Goal: Task Accomplishment & Management: Manage account settings

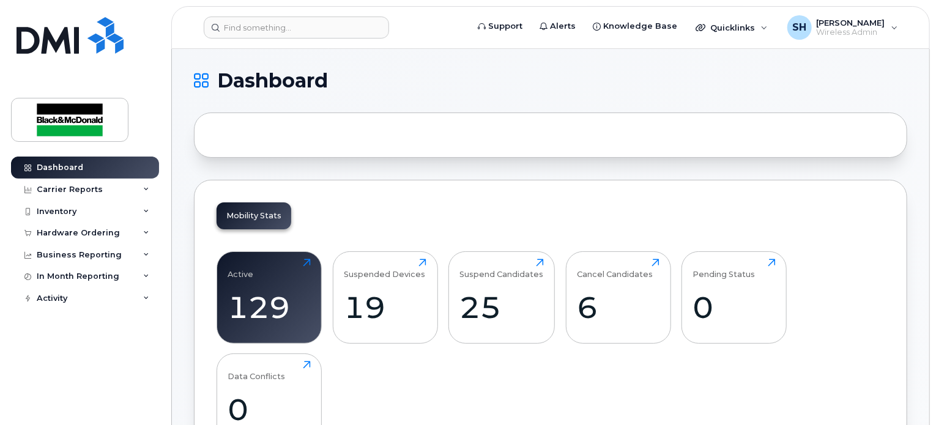
click at [274, 28] on input at bounding box center [296, 28] width 185 height 22
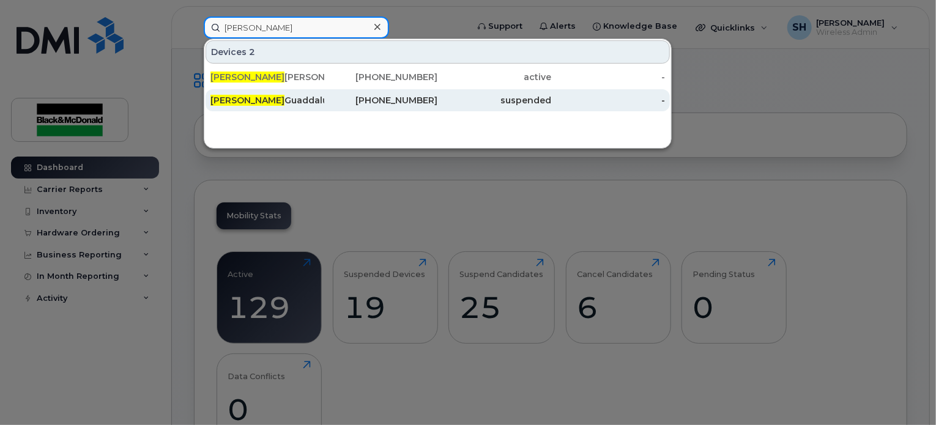
type input "robert"
click at [270, 96] on div "Robert Guaddalupe" at bounding box center [268, 100] width 114 height 12
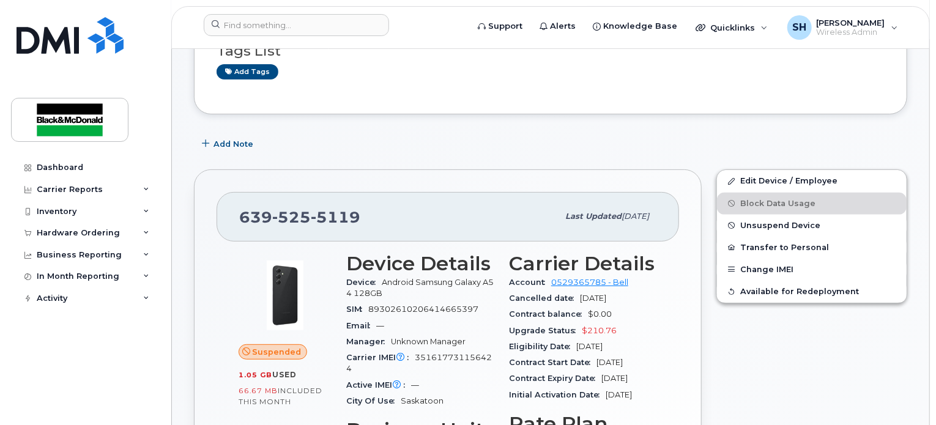
scroll to position [122, 0]
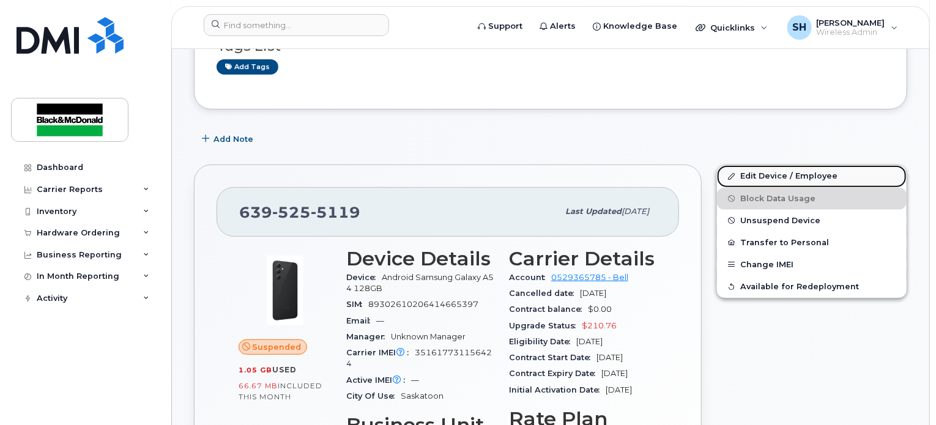
click at [750, 179] on link "Edit Device / Employee" at bounding box center [812, 176] width 190 height 22
click at [762, 173] on link "Edit Device / Employee" at bounding box center [812, 176] width 190 height 22
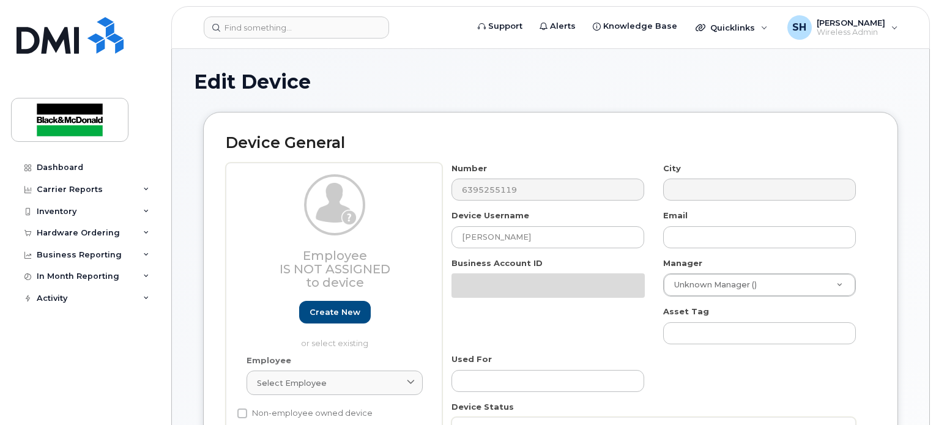
select select "91426"
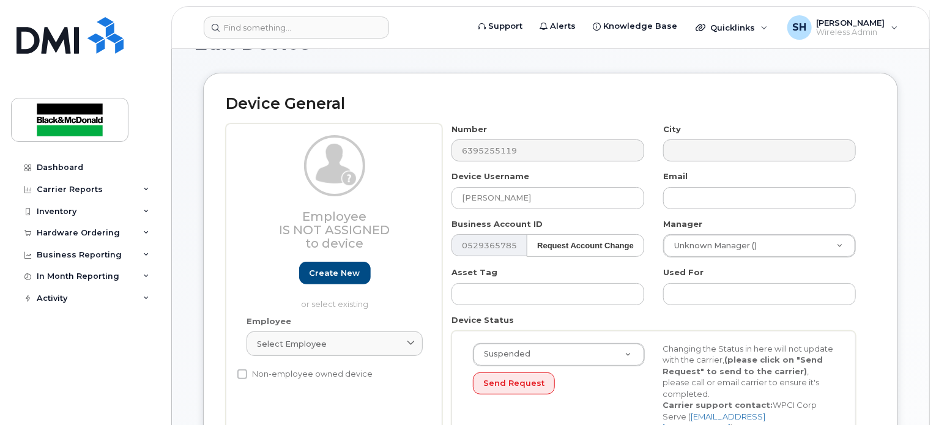
scroll to position [61, 0]
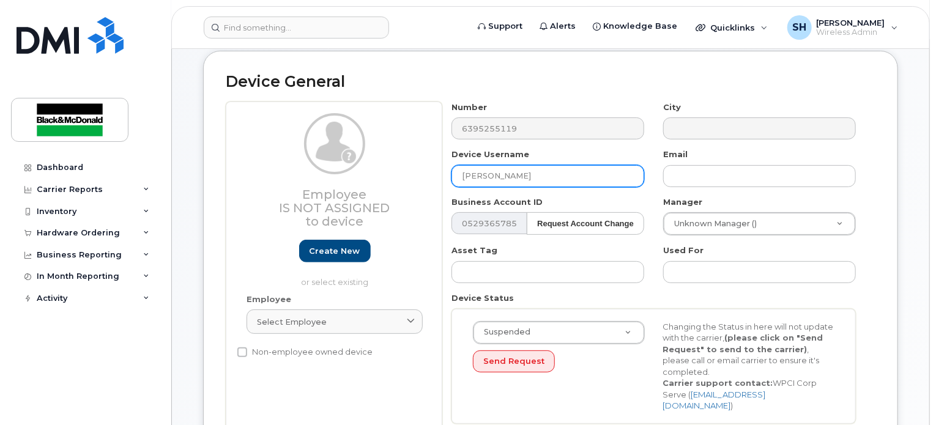
click at [546, 176] on input "[PERSON_NAME]" at bounding box center [548, 176] width 193 height 22
paste input "Geoffrey Hopkins"
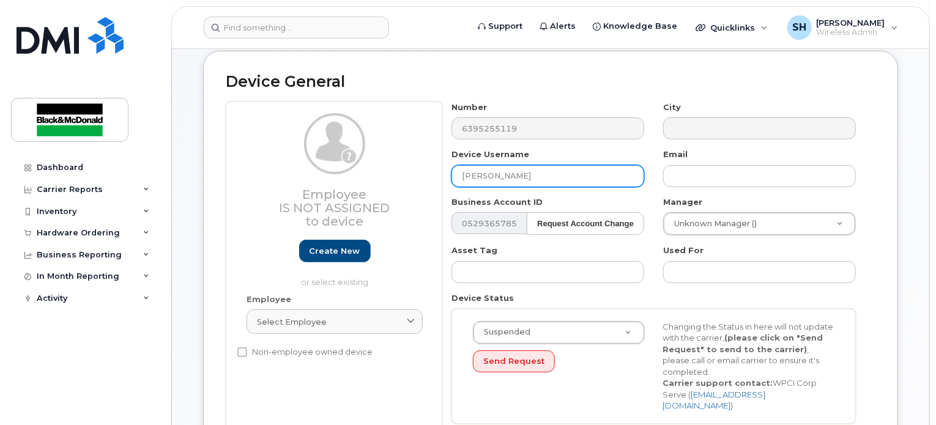
type input "Geoffrey Hopkins"
click at [879, 195] on div "Device General Employee Is not assigned to device Create new or select existing…" at bounding box center [550, 272] width 695 height 442
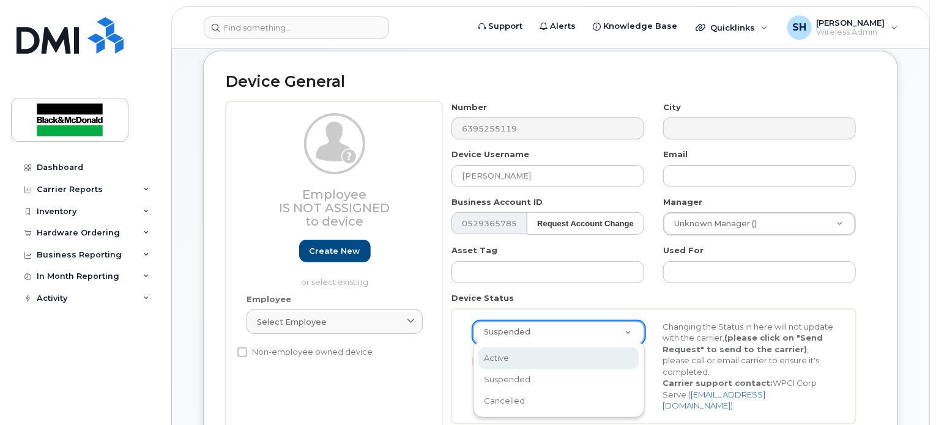
select select "active"
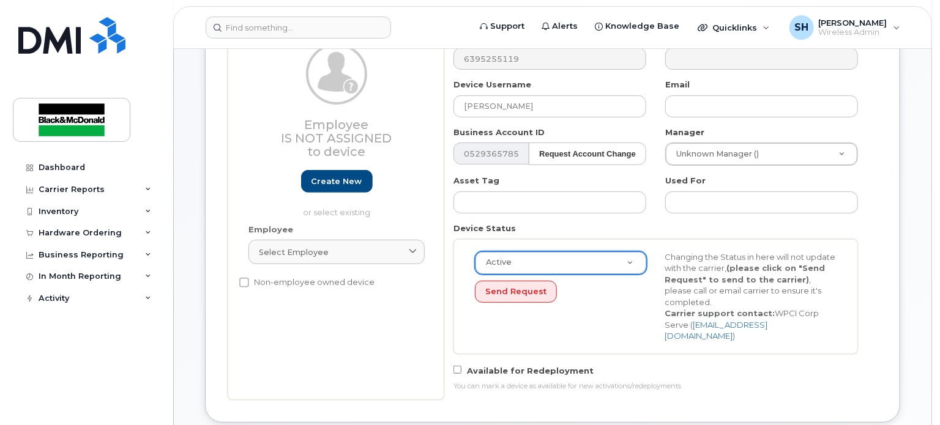
scroll to position [184, 0]
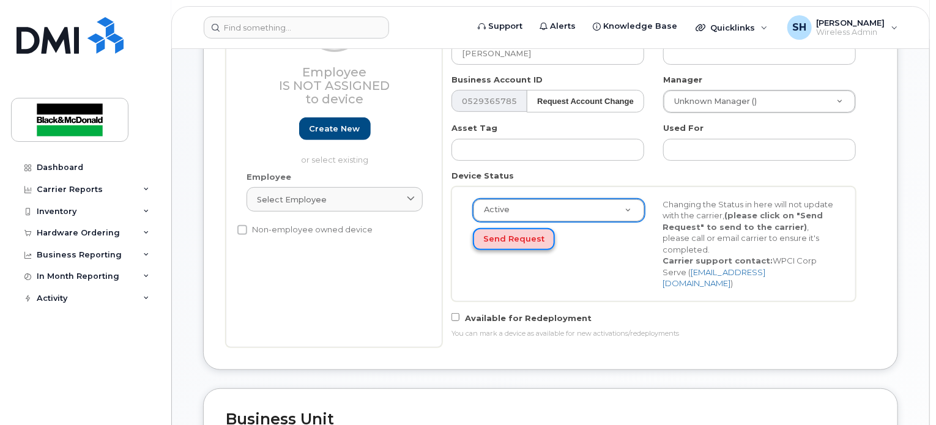
click at [518, 228] on button "Send Request" at bounding box center [514, 239] width 82 height 23
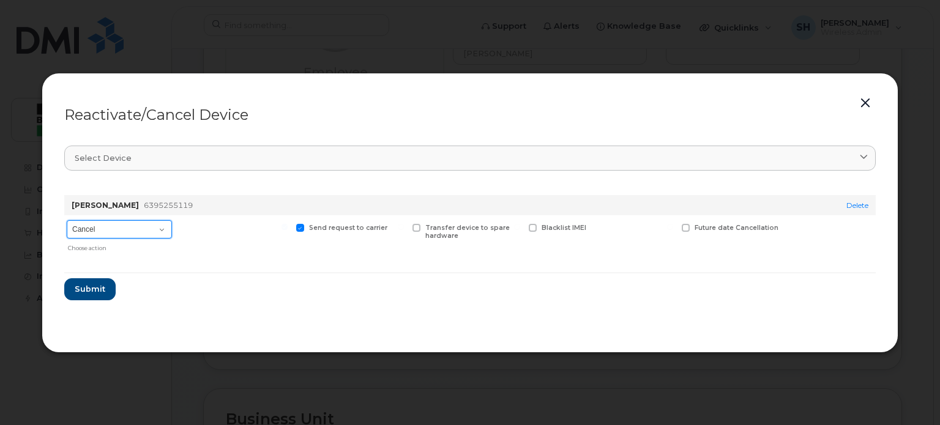
click at [130, 234] on select "Cancel Suspend - Extend Suspension Reactivate" at bounding box center [119, 229] width 105 height 18
select select "[object Object]"
click at [67, 220] on select "Cancel Suspend - Extend Suspension Reactivate" at bounding box center [119, 229] width 105 height 18
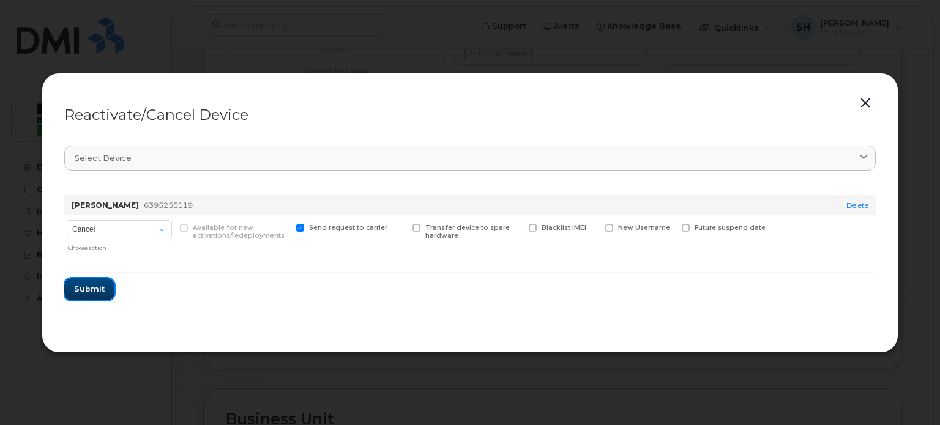
click at [92, 289] on span "Submit" at bounding box center [89, 289] width 31 height 12
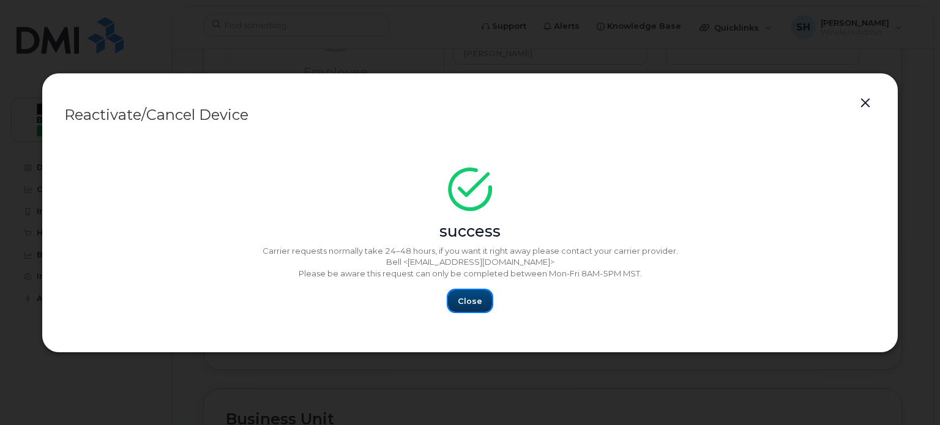
click at [478, 304] on span "Close" at bounding box center [470, 302] width 24 height 12
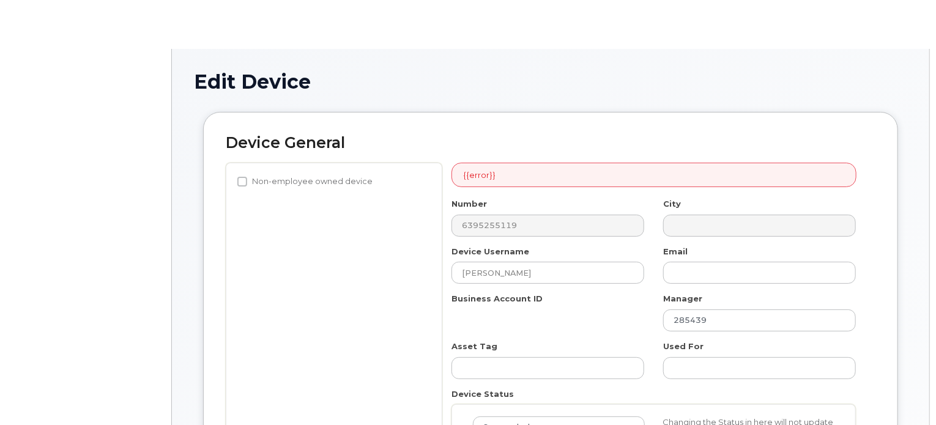
select select "91426"
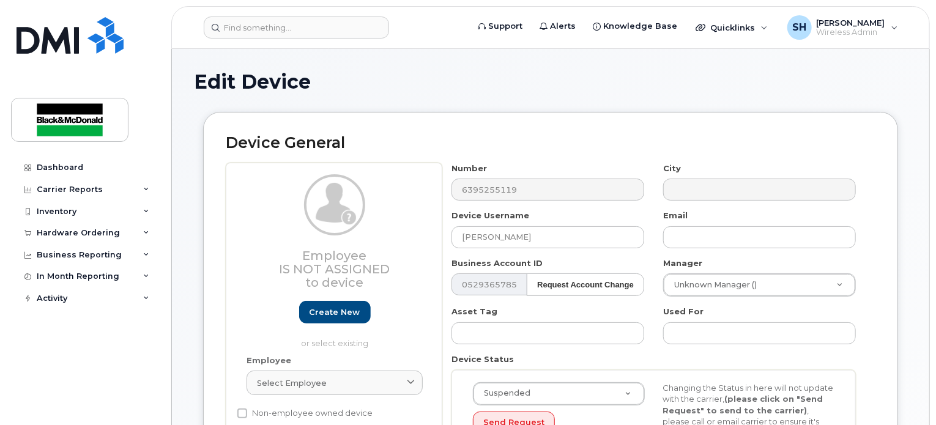
click at [499, 125] on div "Device General Employee Is not assigned to device Create new or select existing…" at bounding box center [550, 333] width 695 height 442
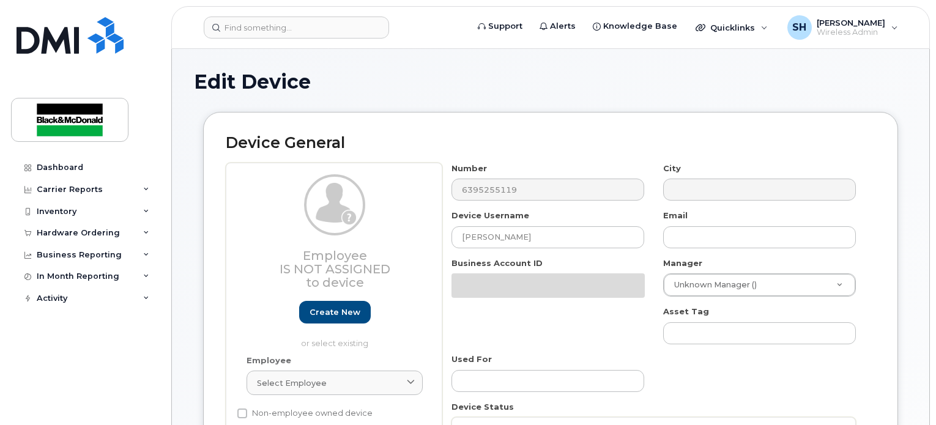
select select "91426"
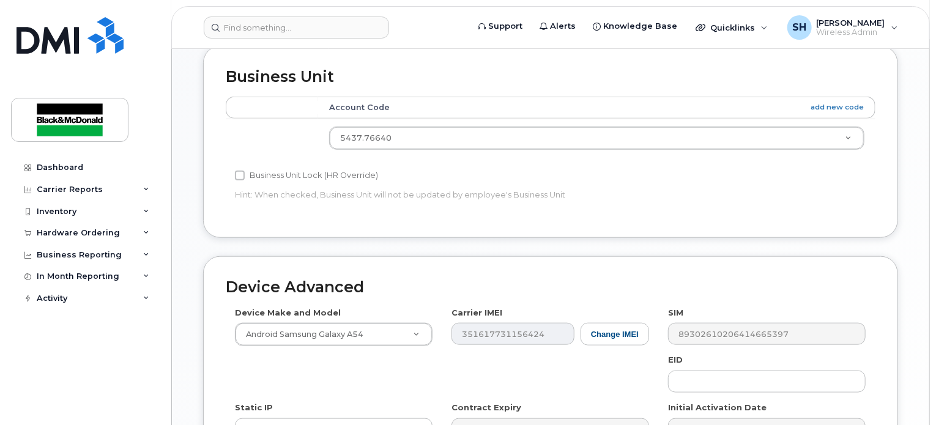
scroll to position [672, 0]
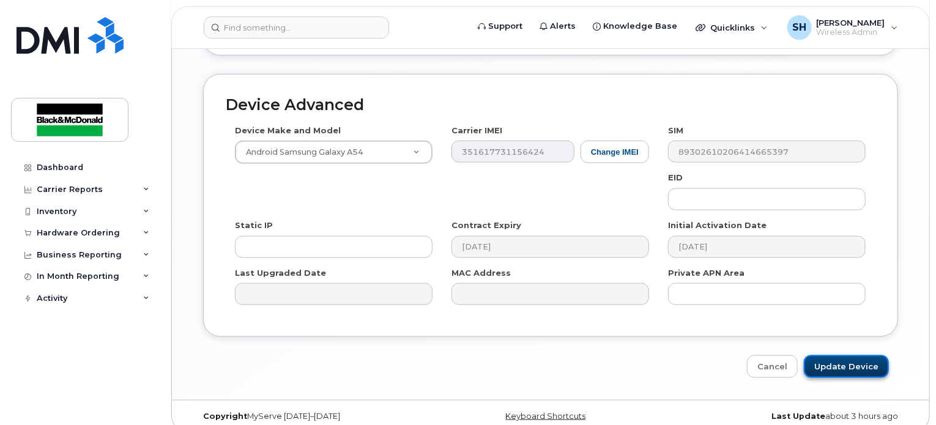
click at [827, 359] on input "Update Device" at bounding box center [846, 367] width 85 height 23
type input "Saving..."
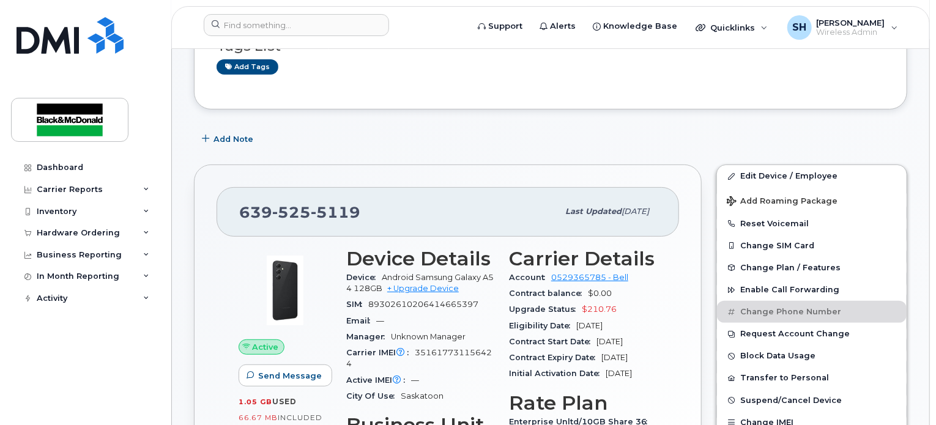
scroll to position [122, 0]
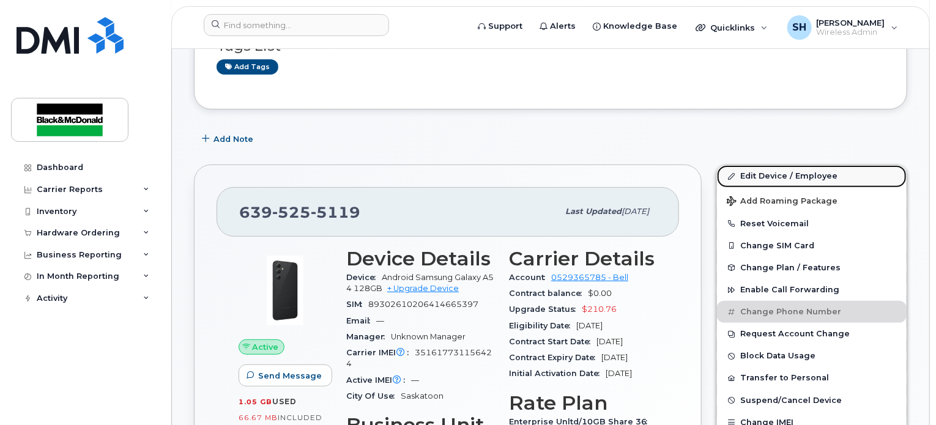
click at [798, 176] on link "Edit Device / Employee" at bounding box center [812, 176] width 190 height 22
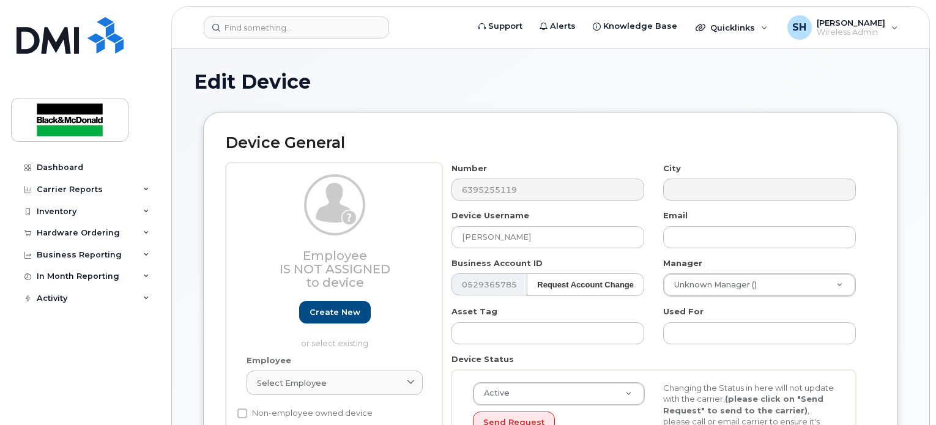
select select "91426"
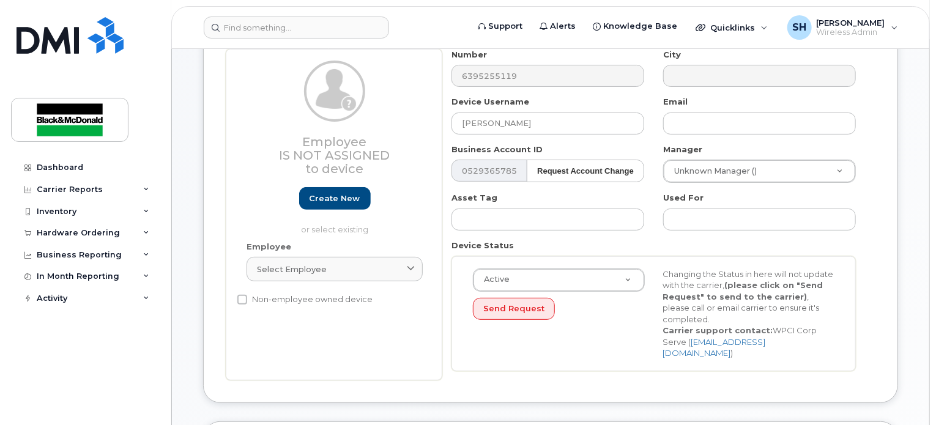
scroll to position [61, 0]
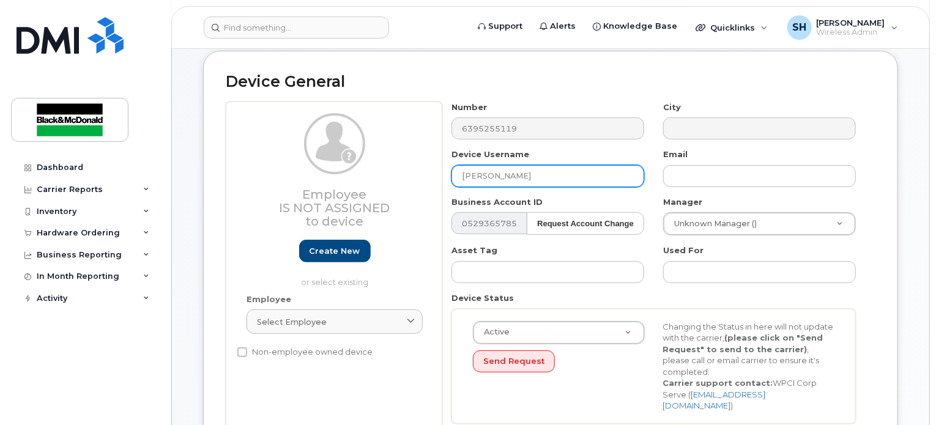
drag, startPoint x: 548, startPoint y: 176, endPoint x: 455, endPoint y: 175, distance: 93.0
click at [455, 175] on input "[PERSON_NAME]" at bounding box center [548, 176] width 193 height 22
paste input "[PERSON_NAME]"
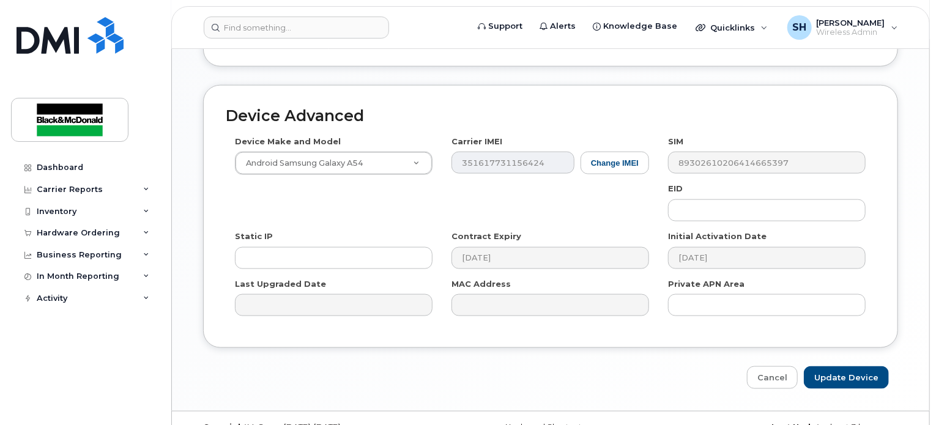
scroll to position [672, 0]
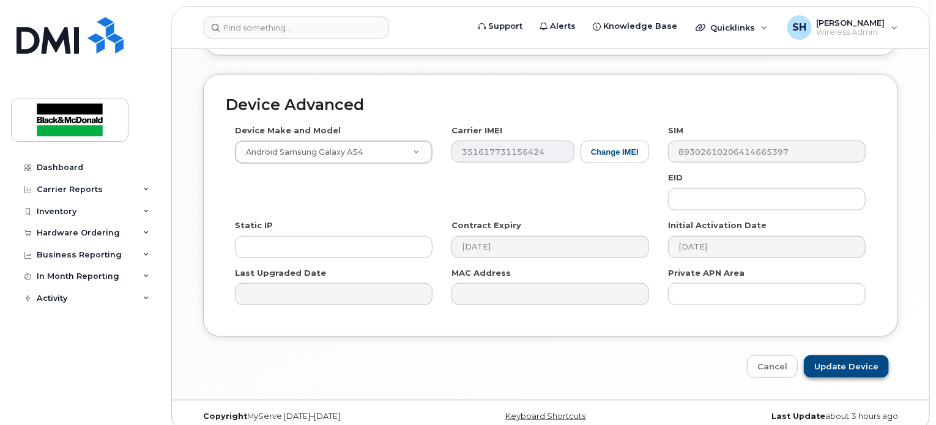
type input "[PERSON_NAME]"
click at [841, 356] on input "Update Device" at bounding box center [846, 367] width 85 height 23
type input "Saving..."
